Goal: Task Accomplishment & Management: Use online tool/utility

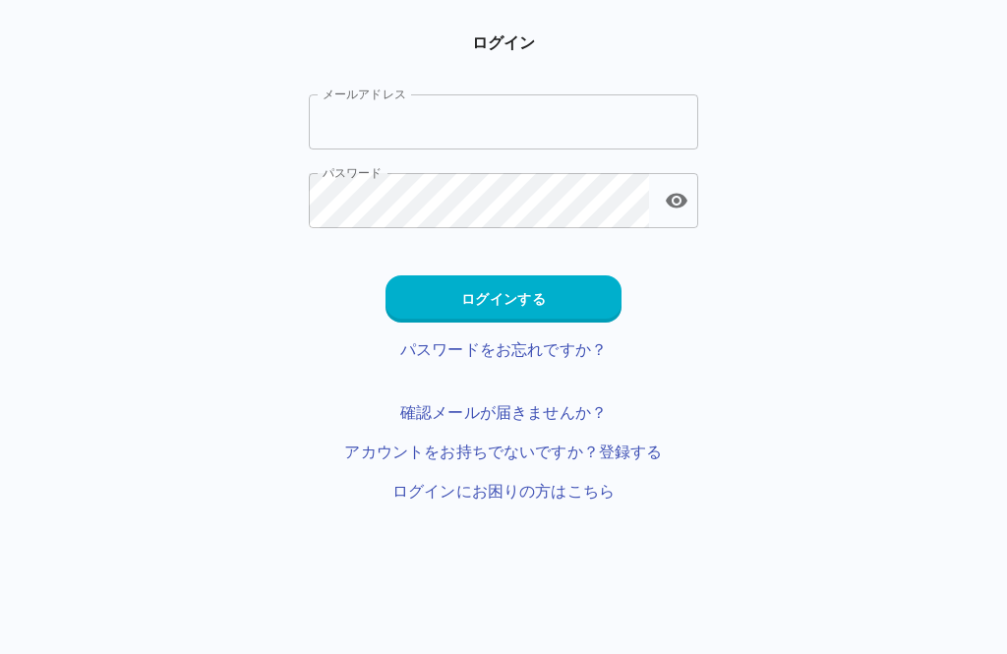
click at [671, 103] on input "メールアドレス" at bounding box center [503, 121] width 389 height 55
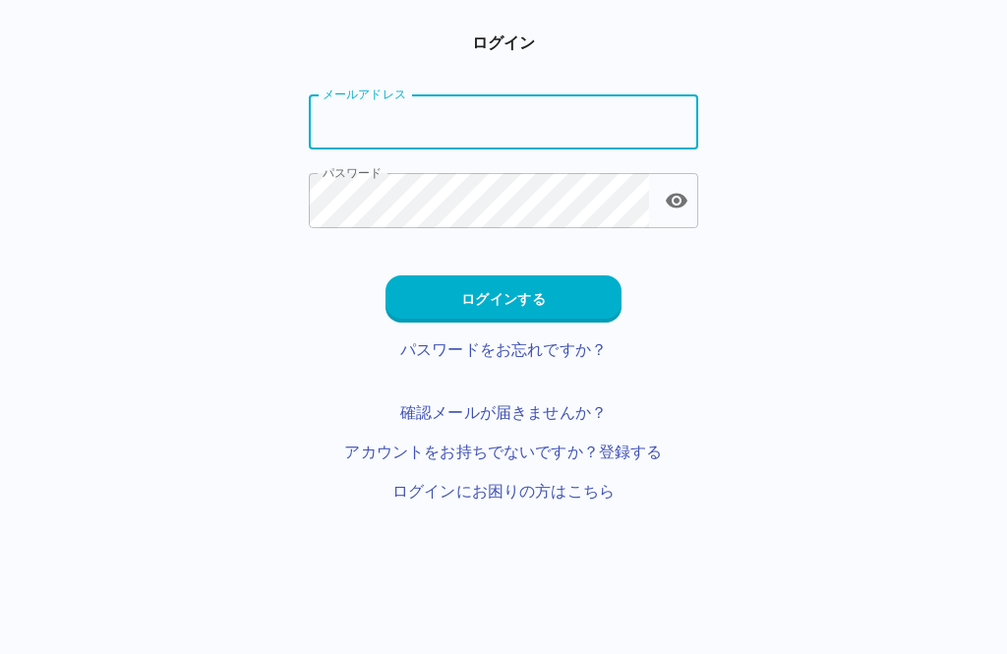
click at [630, 119] on input "メールアドレス" at bounding box center [503, 121] width 389 height 55
type input "*"
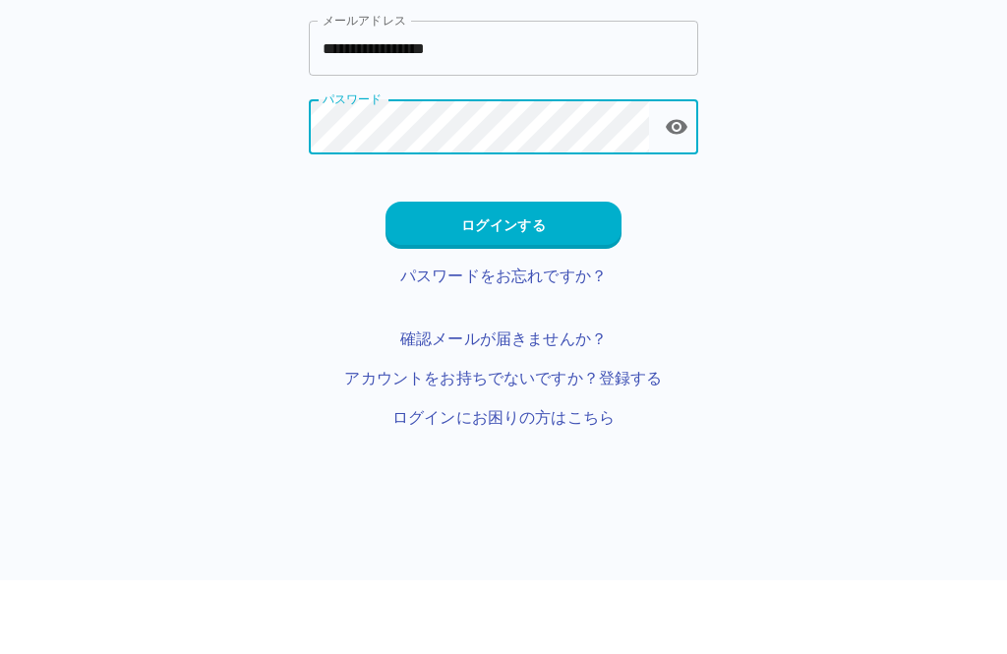
click at [544, 275] on button "ログインする" at bounding box center [503, 298] width 236 height 47
click at [369, 165] on input "**********" at bounding box center [503, 192] width 389 height 55
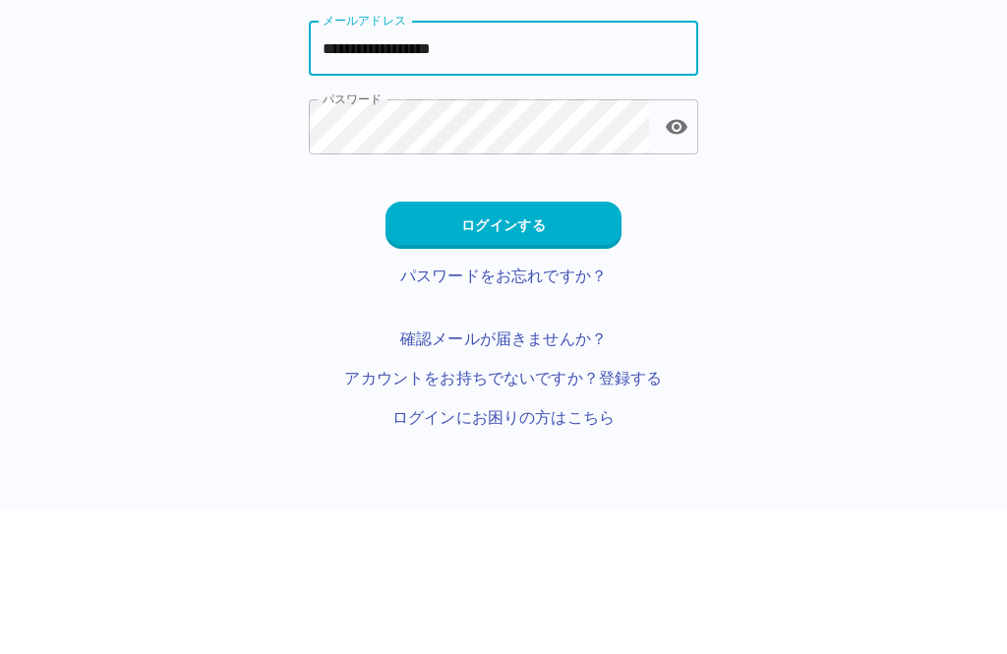
type input "**********"
click at [536, 346] on button "ログインする" at bounding box center [503, 369] width 236 height 47
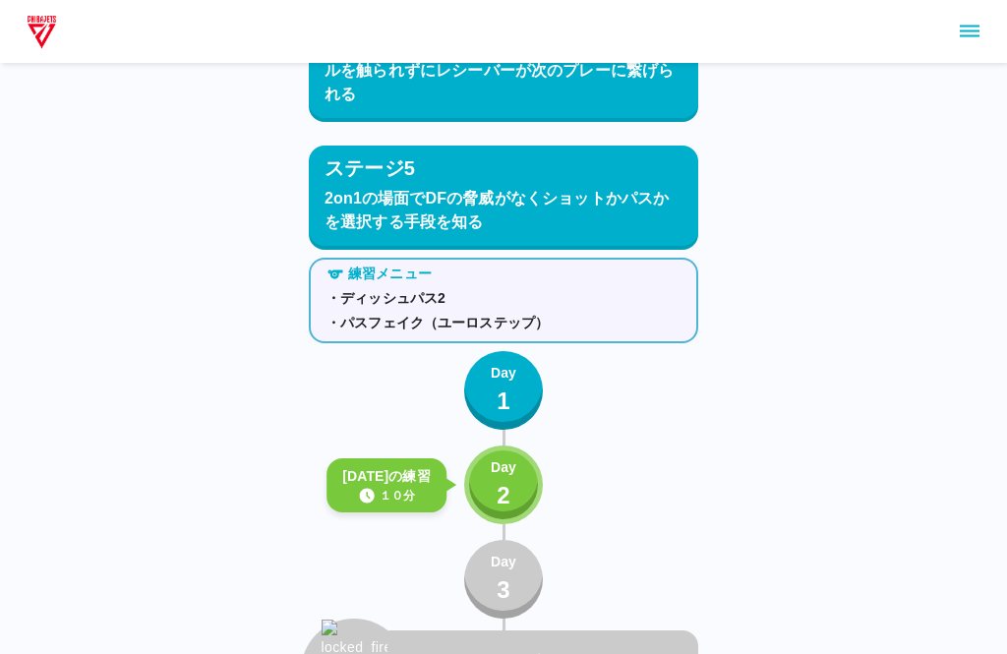
scroll to position [4582, 0]
click at [525, 491] on button "Day 2" at bounding box center [503, 484] width 79 height 79
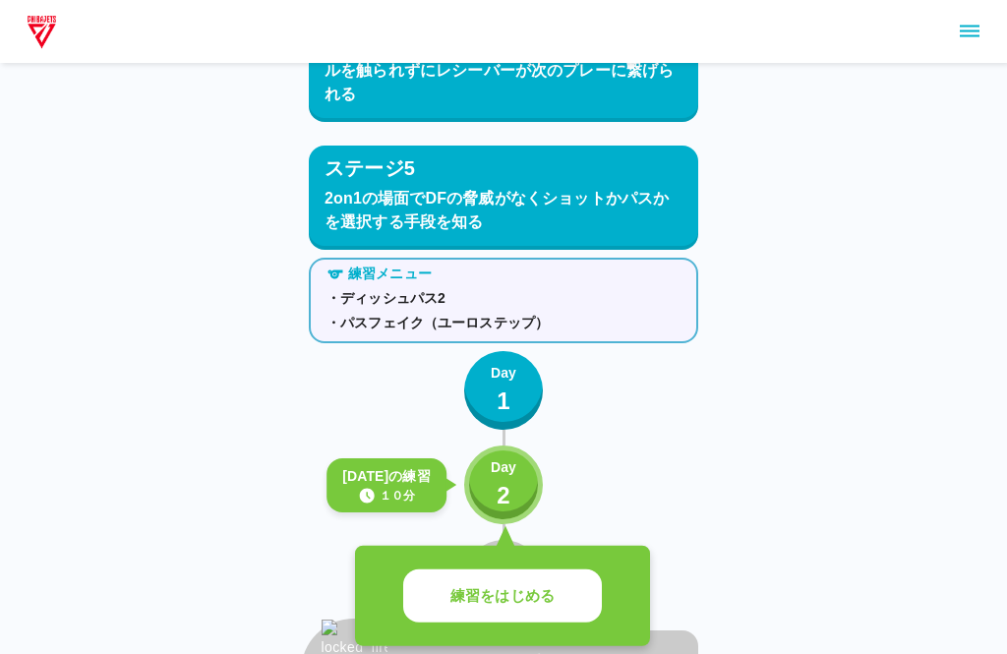
click at [506, 478] on p "2" at bounding box center [504, 495] width 14 height 35
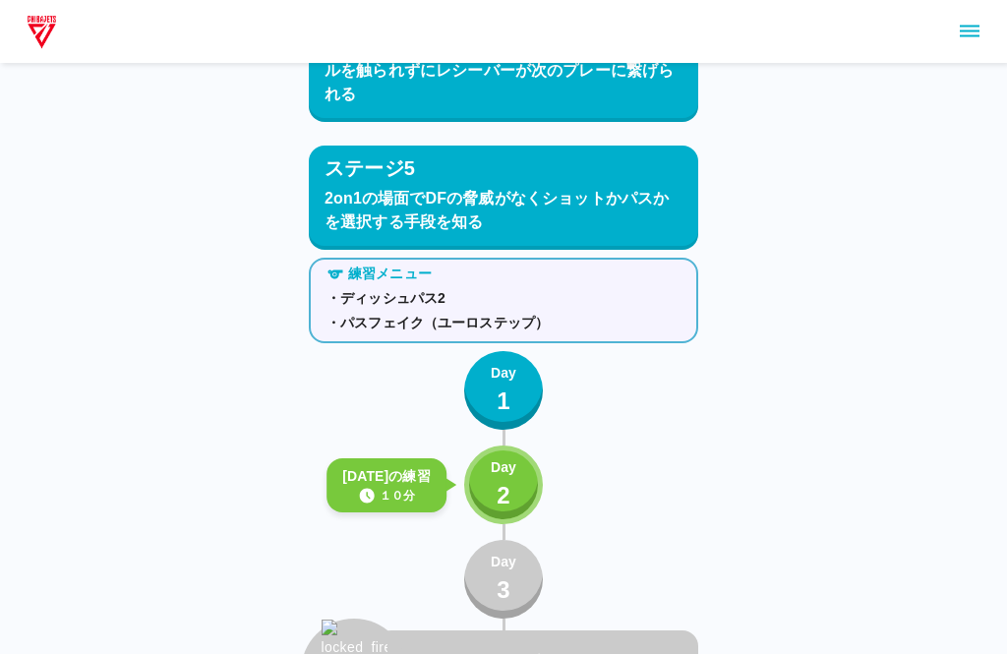
click at [501, 493] on p "2" at bounding box center [504, 495] width 14 height 35
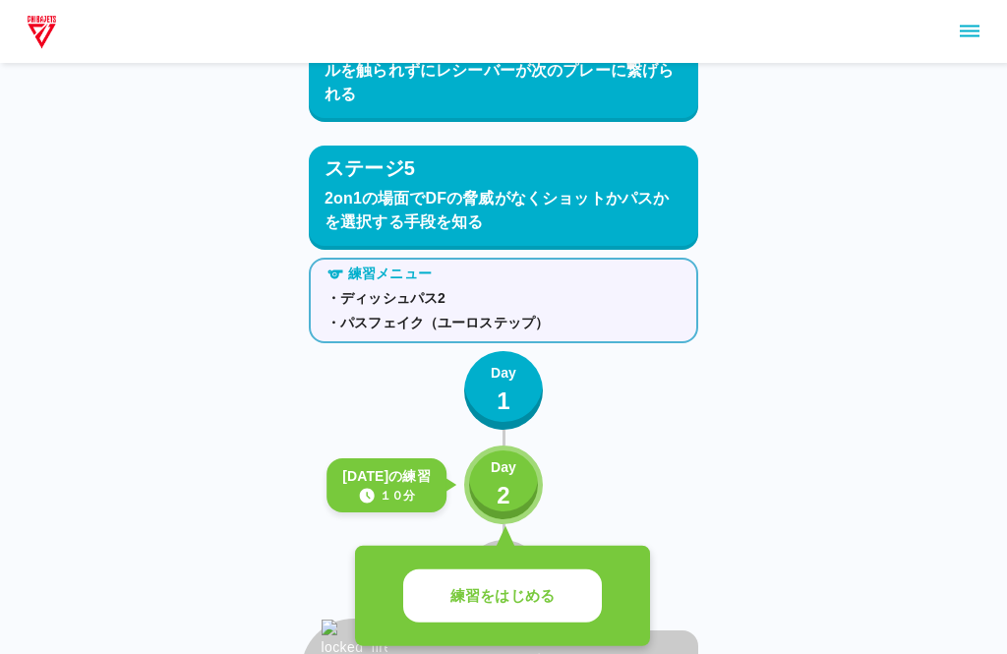
click at [563, 608] on button "練習をはじめる" at bounding box center [502, 596] width 199 height 54
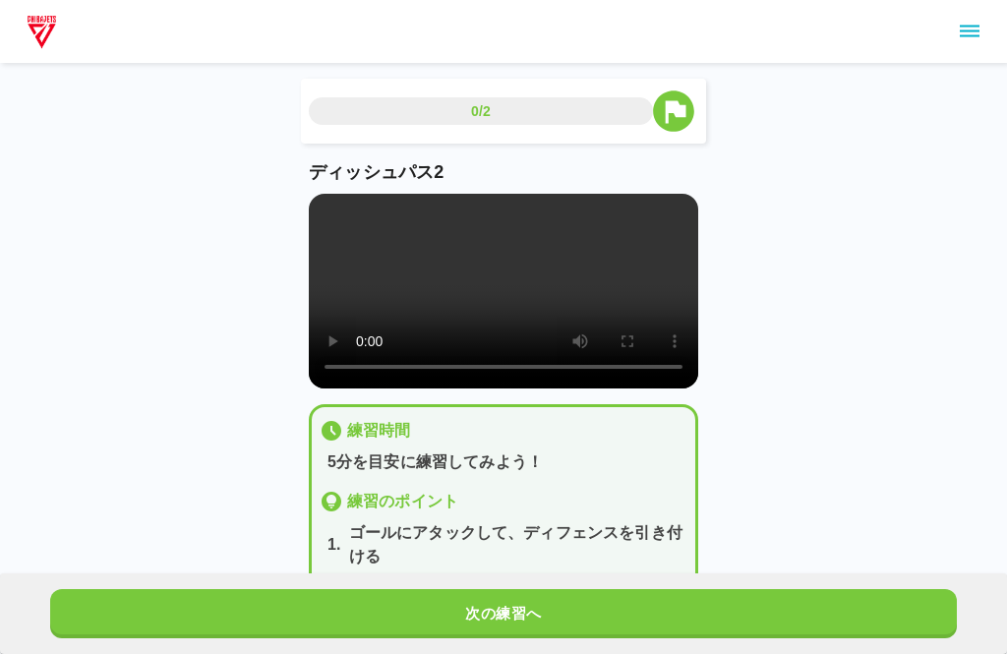
click at [497, 305] on video at bounding box center [503, 291] width 389 height 195
click at [856, 600] on button "次の練習へ" at bounding box center [503, 613] width 907 height 49
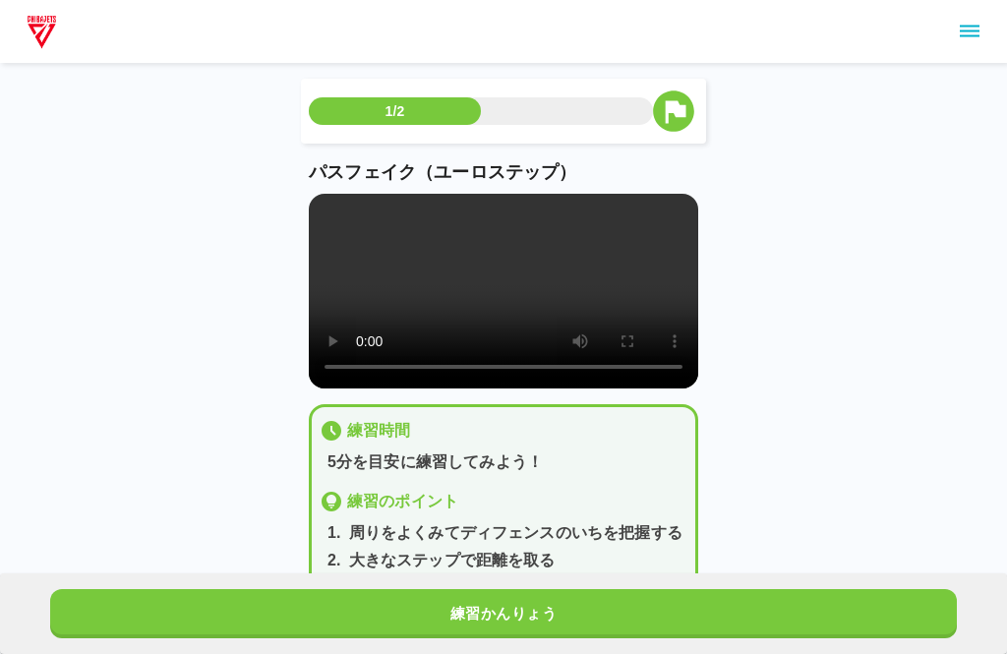
click at [812, 604] on button "練習かんりょう" at bounding box center [503, 613] width 907 height 49
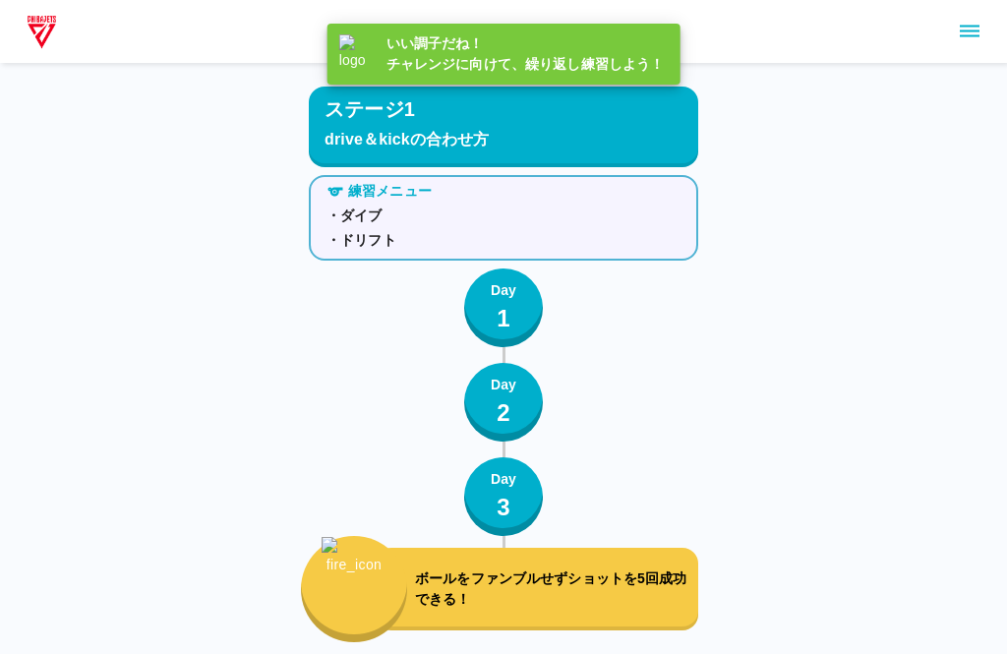
scroll to position [4740, 0]
